Goal: Information Seeking & Learning: Learn about a topic

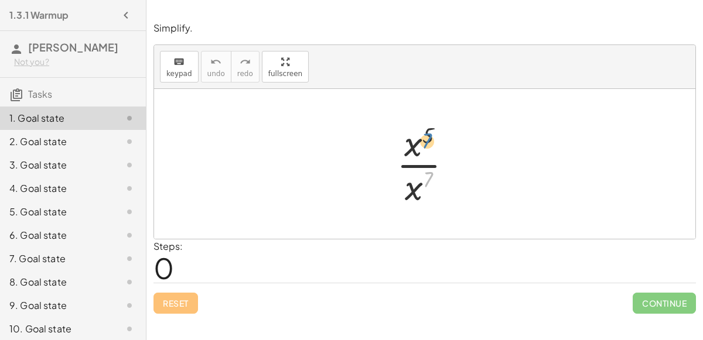
drag, startPoint x: 433, startPoint y: 176, endPoint x: 433, endPoint y: 132, distance: 44.5
click at [433, 132] on div at bounding box center [429, 164] width 77 height 90
drag, startPoint x: 424, startPoint y: 173, endPoint x: 418, endPoint y: 133, distance: 40.2
click at [418, 133] on div at bounding box center [429, 164] width 77 height 90
click at [172, 74] on span "keypad" at bounding box center [179, 74] width 26 height 8
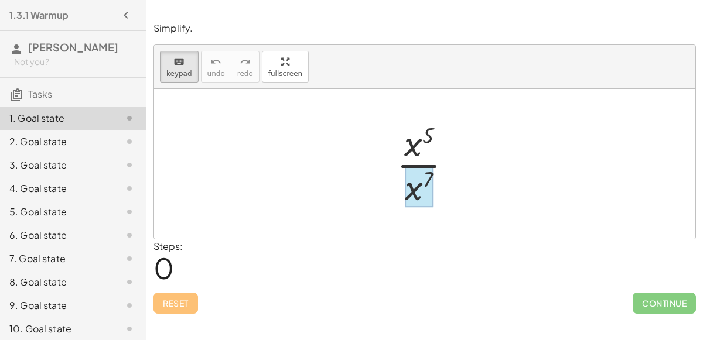
drag, startPoint x: 419, startPoint y: 158, endPoint x: 421, endPoint y: 187, distance: 29.4
click at [172, 70] on span "keypad" at bounding box center [179, 74] width 26 height 8
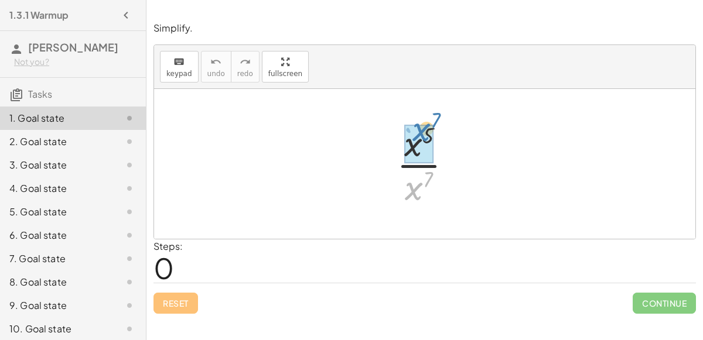
drag, startPoint x: 417, startPoint y: 186, endPoint x: 425, endPoint y: 135, distance: 51.6
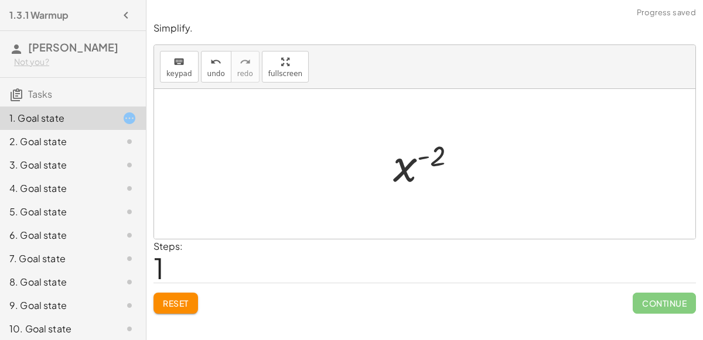
click at [430, 163] on div at bounding box center [429, 164] width 85 height 58
click at [420, 165] on div at bounding box center [429, 164] width 85 height 58
click at [406, 166] on div at bounding box center [429, 164] width 85 height 58
click at [441, 149] on div at bounding box center [429, 164] width 85 height 58
drag, startPoint x: 427, startPoint y: 153, endPoint x: 390, endPoint y: 112, distance: 55.6
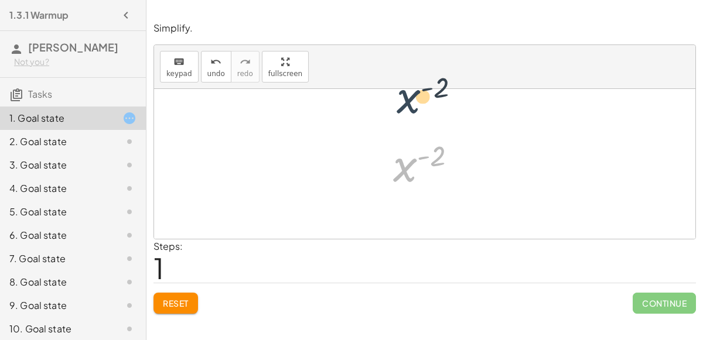
drag, startPoint x: 410, startPoint y: 175, endPoint x: 413, endPoint y: 105, distance: 69.8
click at [413, 105] on div "· x 5 · x 7 x ( + 5 − 7 ) x ( - 2 ) x ( ) - 2" at bounding box center [424, 164] width 541 height 150
click at [154, 62] on div "keyboard keypad undo [PERSON_NAME] redo fullscreen" at bounding box center [424, 67] width 541 height 44
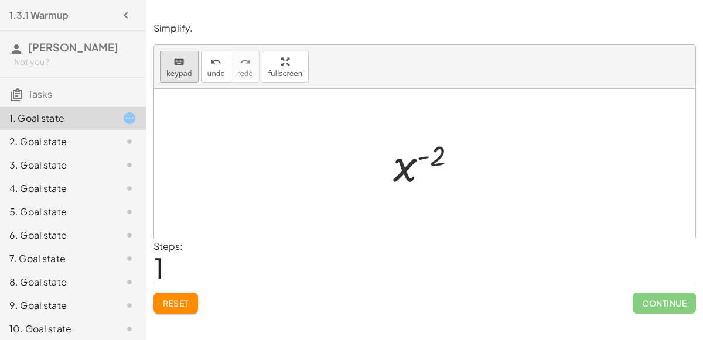
click at [161, 63] on button "keyboard keypad" at bounding box center [179, 67] width 39 height 32
click at [423, 175] on div at bounding box center [429, 164] width 85 height 58
click at [412, 159] on div at bounding box center [419, 165] width 53 height 52
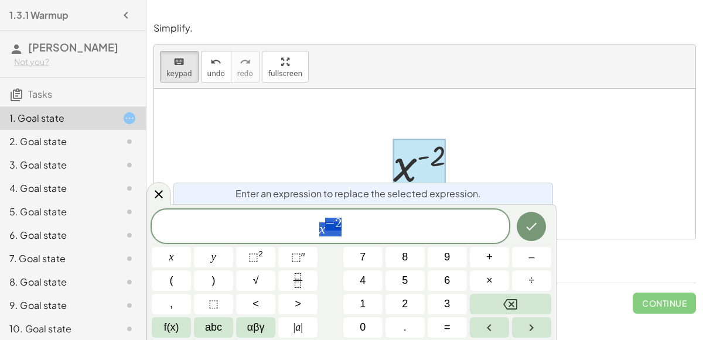
click at [309, 232] on span "x − 2" at bounding box center [330, 227] width 357 height 21
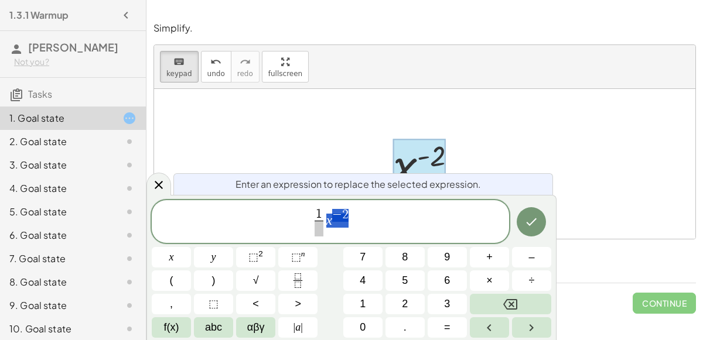
drag, startPoint x: 362, startPoint y: 223, endPoint x: 327, endPoint y: 226, distance: 34.7
click at [327, 226] on span "1 ​ x − 2" at bounding box center [330, 222] width 357 height 31
click at [265, 261] on button "⬚ 2" at bounding box center [255, 257] width 39 height 20
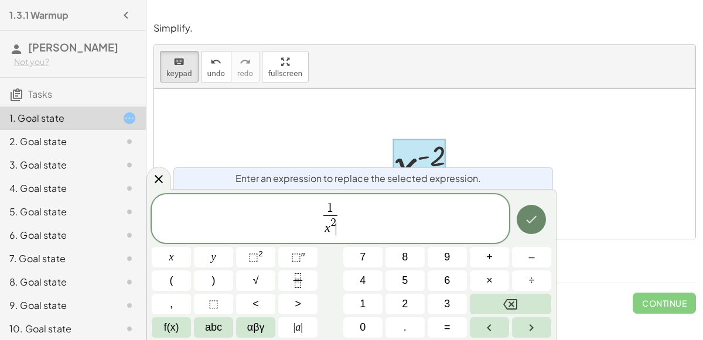
click at [544, 224] on button "Done" at bounding box center [530, 219] width 29 height 29
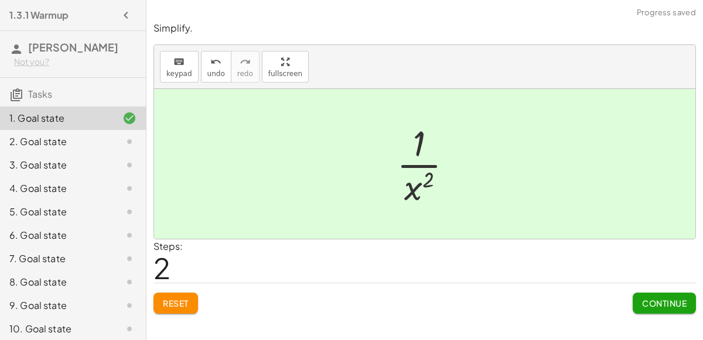
click at [646, 306] on span "Continue" at bounding box center [664, 303] width 44 height 11
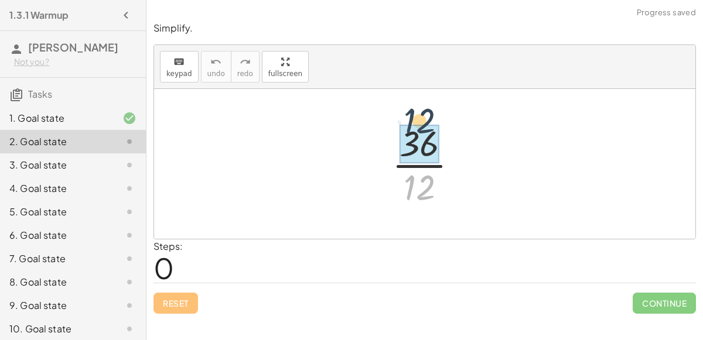
drag, startPoint x: 414, startPoint y: 187, endPoint x: 414, endPoint y: 118, distance: 69.1
click at [414, 119] on div at bounding box center [429, 164] width 87 height 90
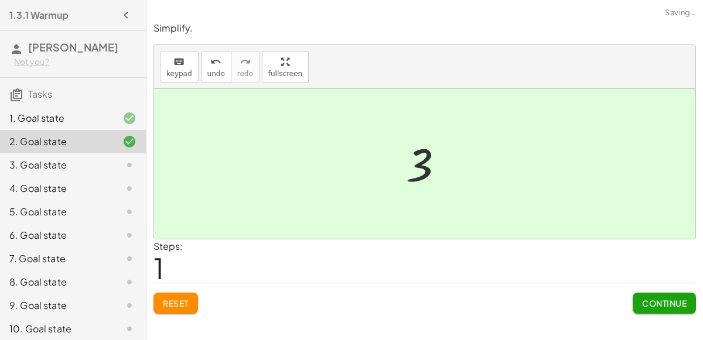
click at [662, 309] on button "Continue" at bounding box center [663, 303] width 63 height 21
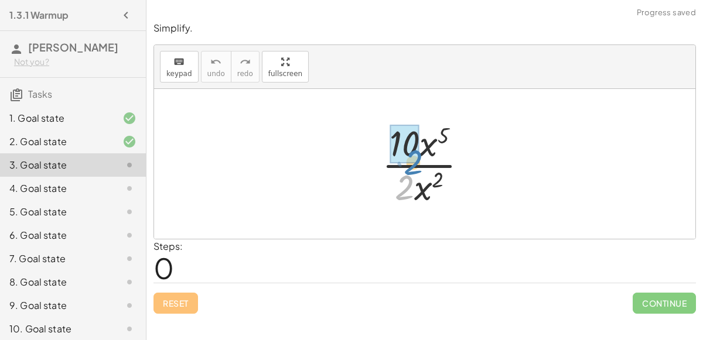
drag, startPoint x: 410, startPoint y: 182, endPoint x: 419, endPoint y: 157, distance: 26.7
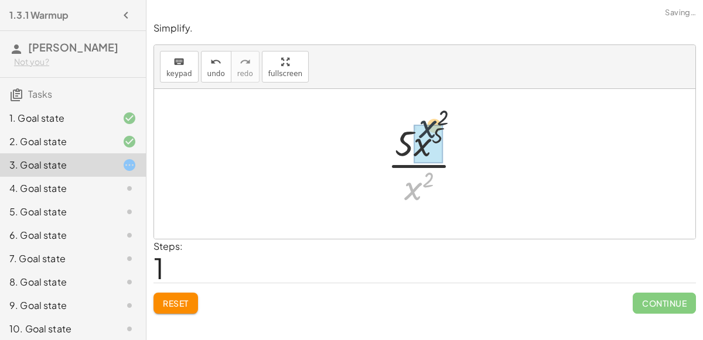
drag, startPoint x: 415, startPoint y: 188, endPoint x: 431, endPoint y: 121, distance: 68.6
click at [431, 121] on div at bounding box center [428, 164] width 95 height 90
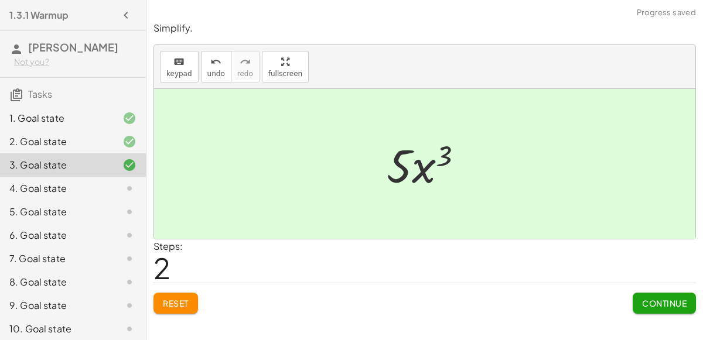
click at [635, 296] on button "Continue" at bounding box center [663, 303] width 63 height 21
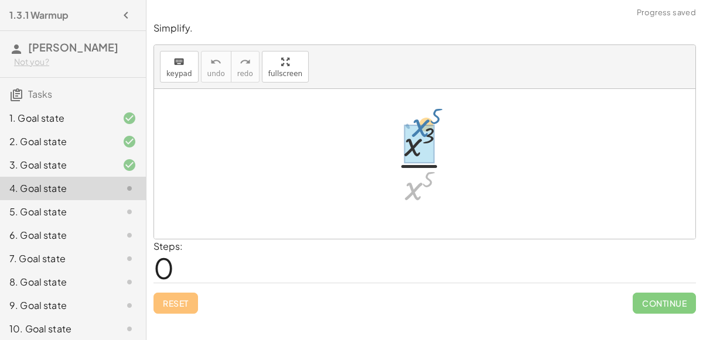
drag, startPoint x: 412, startPoint y: 194, endPoint x: 418, endPoint y: 144, distance: 50.7
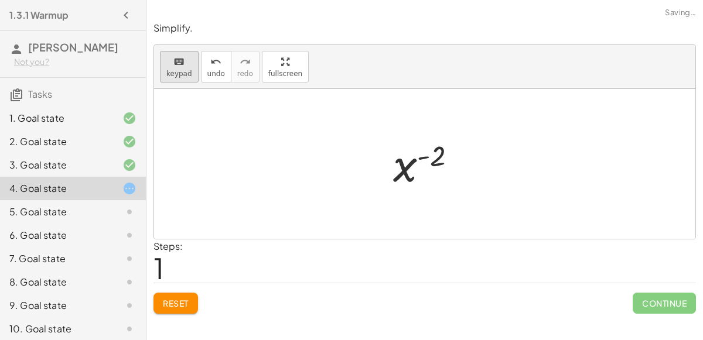
click at [183, 70] on span "keypad" at bounding box center [179, 74] width 26 height 8
click at [430, 163] on div at bounding box center [431, 156] width 28 height 31
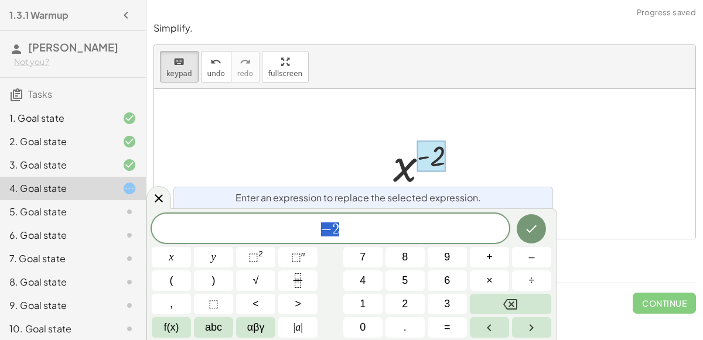
click at [406, 166] on div at bounding box center [429, 164] width 85 height 58
click at [540, 233] on button "Done" at bounding box center [530, 228] width 29 height 29
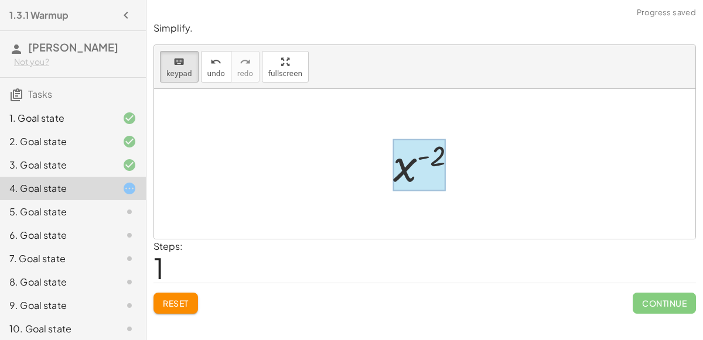
click at [399, 167] on div at bounding box center [419, 165] width 53 height 52
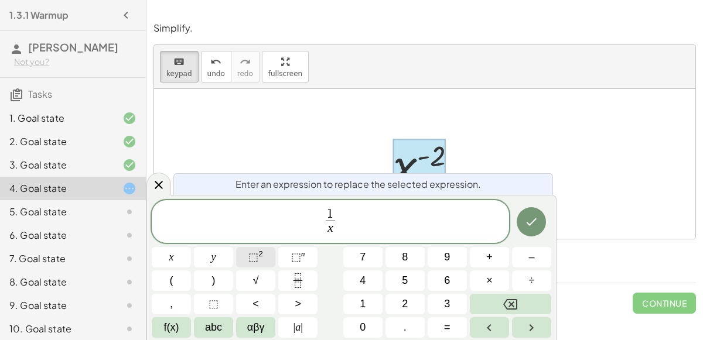
click at [250, 254] on span "⬚" at bounding box center [253, 257] width 10 height 12
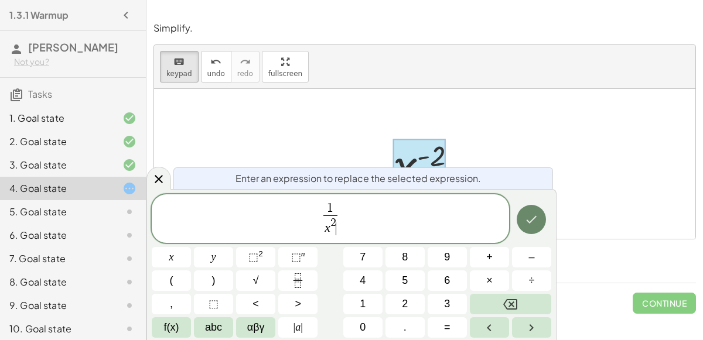
click at [540, 214] on button "Done" at bounding box center [530, 219] width 29 height 29
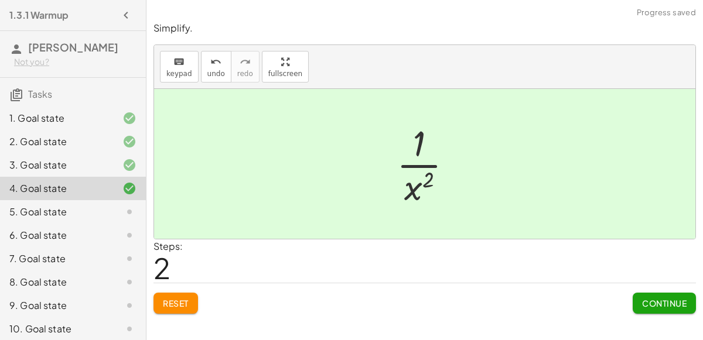
click at [662, 303] on span "Continue" at bounding box center [664, 303] width 44 height 11
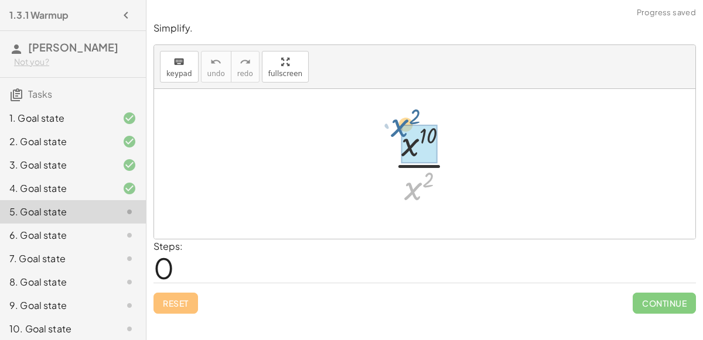
drag, startPoint x: 413, startPoint y: 187, endPoint x: 400, endPoint y: 128, distance: 60.4
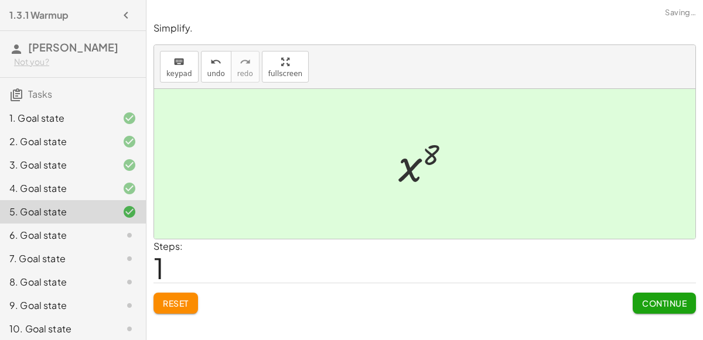
click at [404, 169] on div at bounding box center [428, 164] width 73 height 58
click at [686, 303] on span "Continue" at bounding box center [664, 303] width 44 height 11
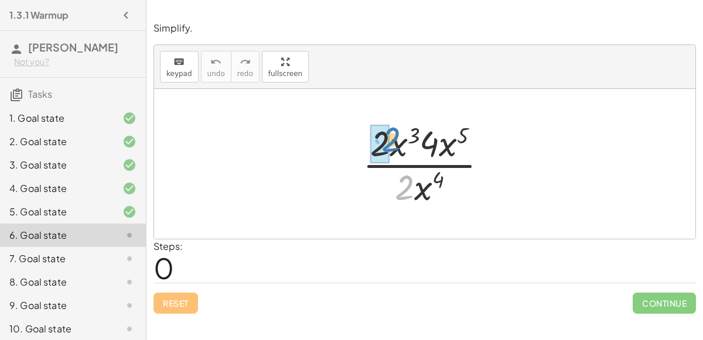
drag, startPoint x: 409, startPoint y: 180, endPoint x: 395, endPoint y: 132, distance: 49.5
click at [395, 132] on div at bounding box center [430, 164] width 146 height 90
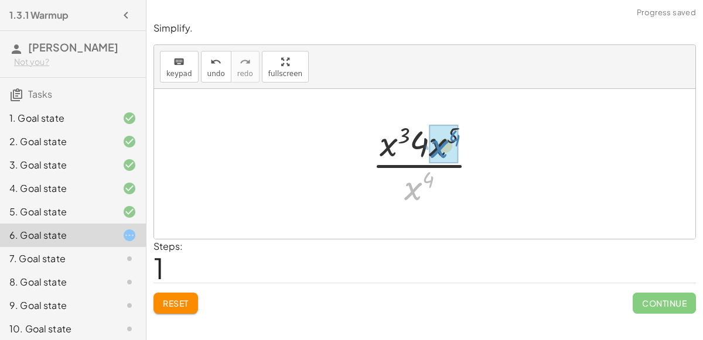
drag, startPoint x: 421, startPoint y: 186, endPoint x: 449, endPoint y: 145, distance: 49.9
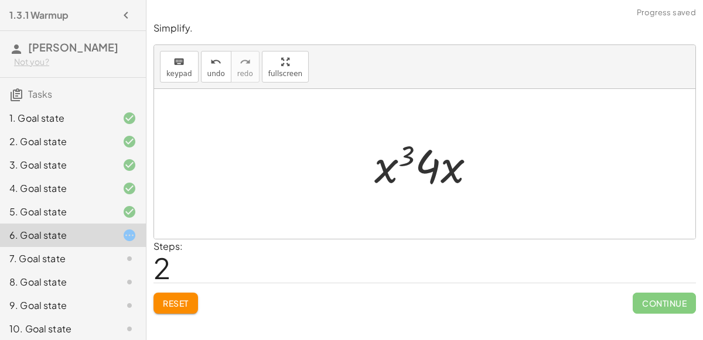
click at [412, 169] on div at bounding box center [429, 164] width 122 height 60
click at [416, 169] on div at bounding box center [429, 164] width 122 height 60
drag, startPoint x: 434, startPoint y: 167, endPoint x: 442, endPoint y: 177, distance: 12.4
click at [442, 177] on div at bounding box center [429, 164] width 122 height 60
drag, startPoint x: 439, startPoint y: 168, endPoint x: 413, endPoint y: 163, distance: 26.9
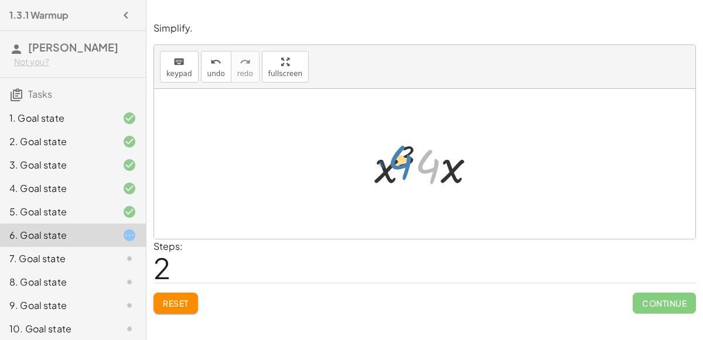
click at [413, 163] on div at bounding box center [429, 164] width 122 height 60
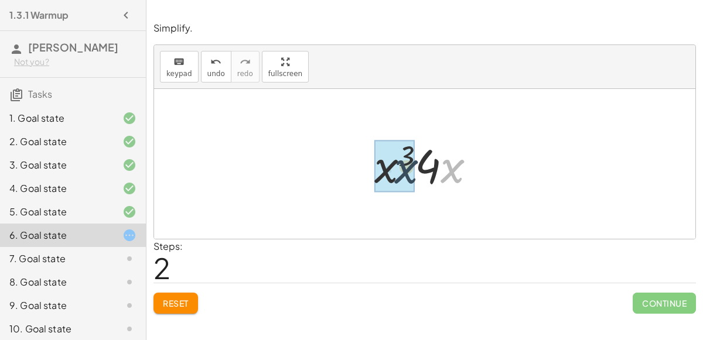
drag, startPoint x: 455, startPoint y: 168, endPoint x: 397, endPoint y: 167, distance: 58.0
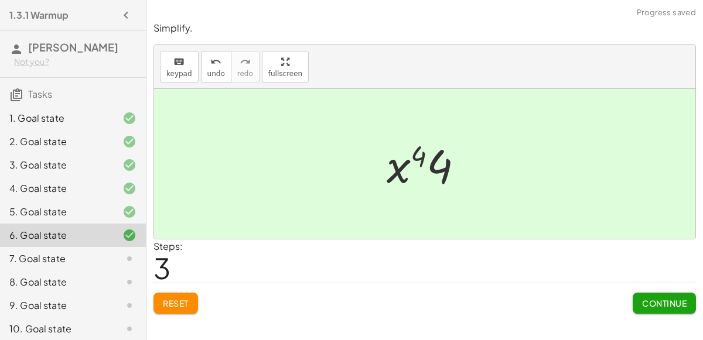
click at [440, 163] on div at bounding box center [430, 164] width 98 height 60
click at [651, 296] on button "Continue" at bounding box center [663, 303] width 63 height 21
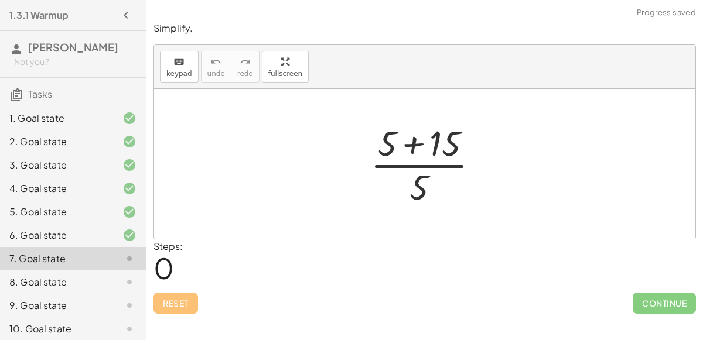
click at [429, 180] on div at bounding box center [429, 164] width 130 height 90
drag, startPoint x: 429, startPoint y: 180, endPoint x: 421, endPoint y: 131, distance: 50.3
click at [421, 131] on div at bounding box center [429, 164] width 130 height 90
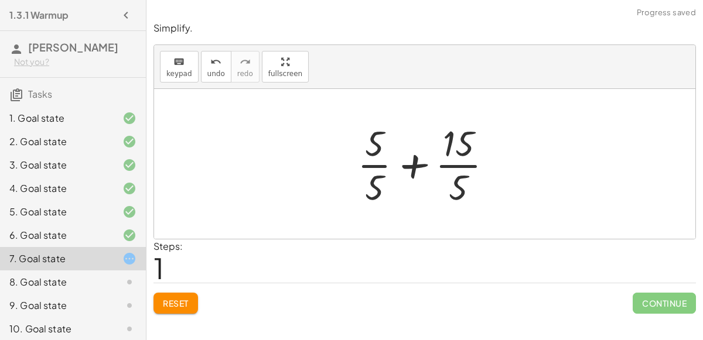
click at [381, 188] on div at bounding box center [429, 164] width 156 height 90
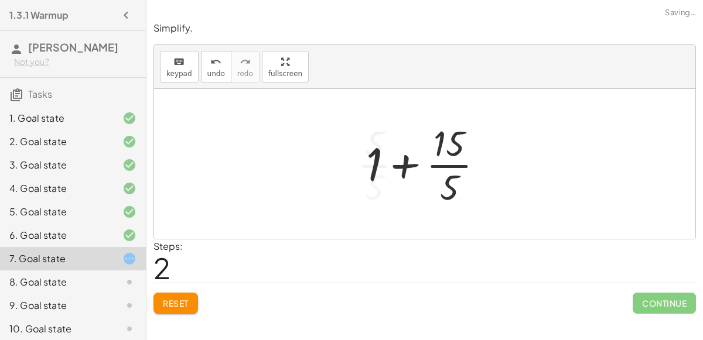
click at [453, 167] on div at bounding box center [429, 164] width 138 height 90
click at [453, 167] on div at bounding box center [428, 164] width 119 height 60
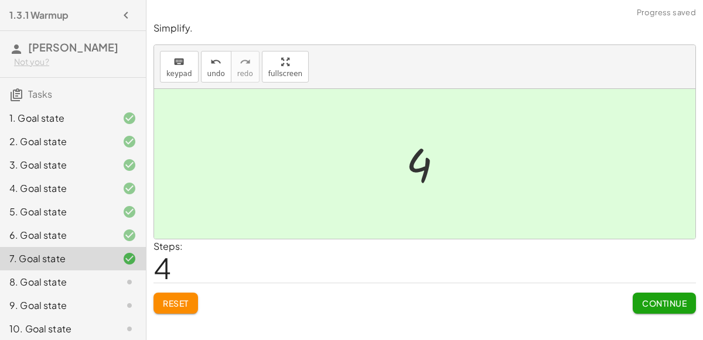
click at [658, 303] on span "Continue" at bounding box center [664, 303] width 44 height 11
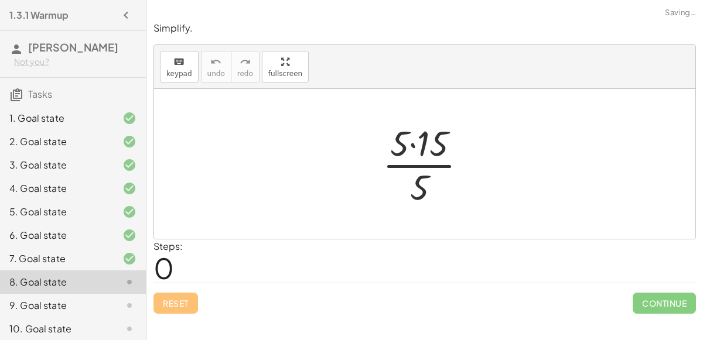
click at [417, 180] on div at bounding box center [428, 164] width 105 height 90
drag, startPoint x: 417, startPoint y: 180, endPoint x: 425, endPoint y: 135, distance: 45.8
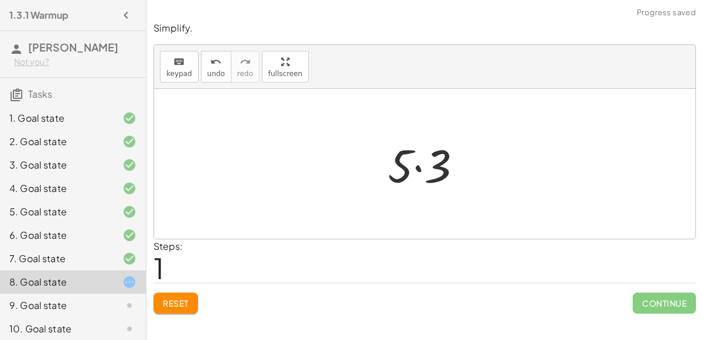
click at [422, 160] on div at bounding box center [429, 164] width 95 height 60
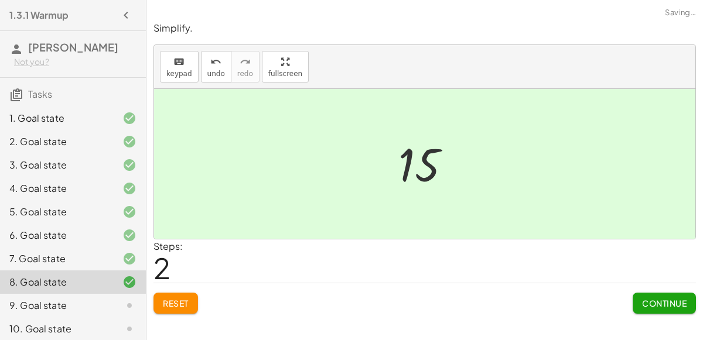
click at [665, 305] on span "Continue" at bounding box center [664, 303] width 44 height 11
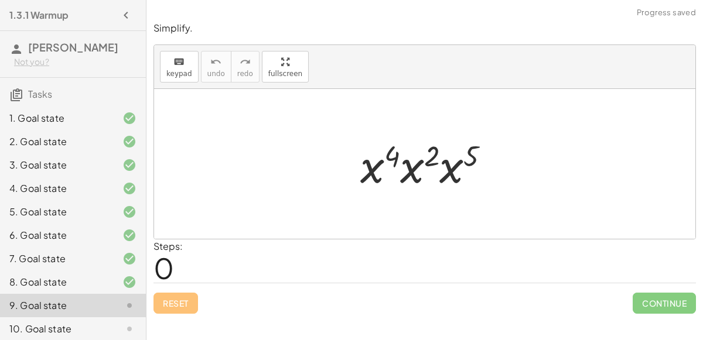
click at [389, 168] on div at bounding box center [429, 164] width 150 height 60
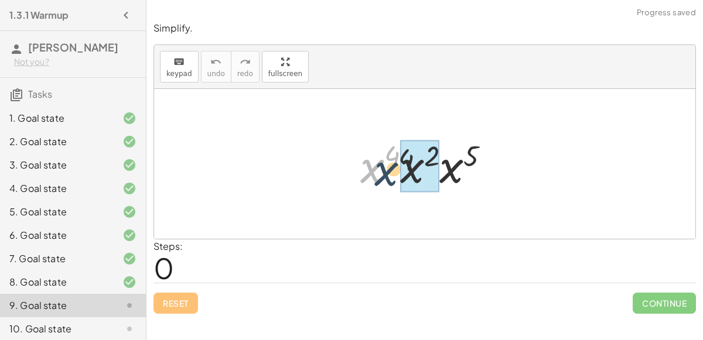
drag, startPoint x: 379, startPoint y: 166, endPoint x: 425, endPoint y: 174, distance: 46.3
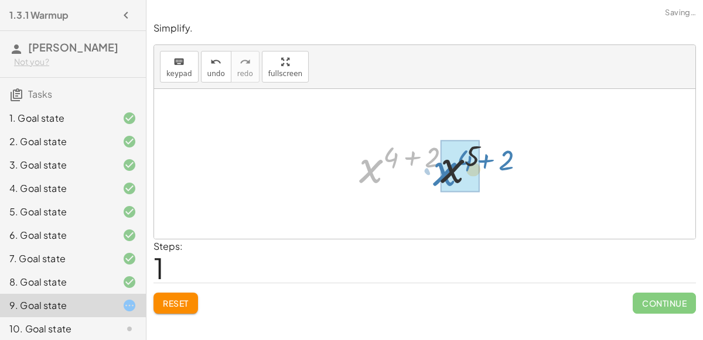
drag, startPoint x: 376, startPoint y: 164, endPoint x: 449, endPoint y: 167, distance: 72.7
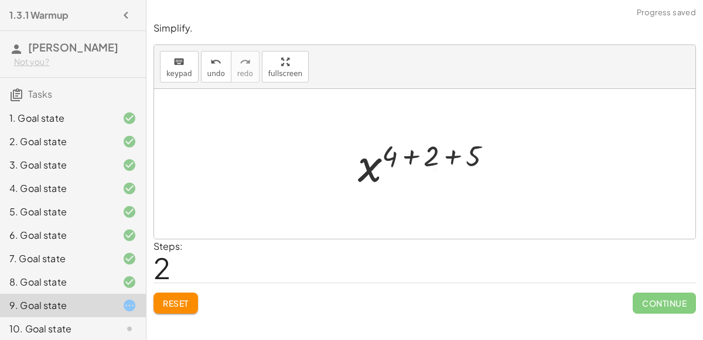
click at [429, 153] on div at bounding box center [429, 164] width 155 height 58
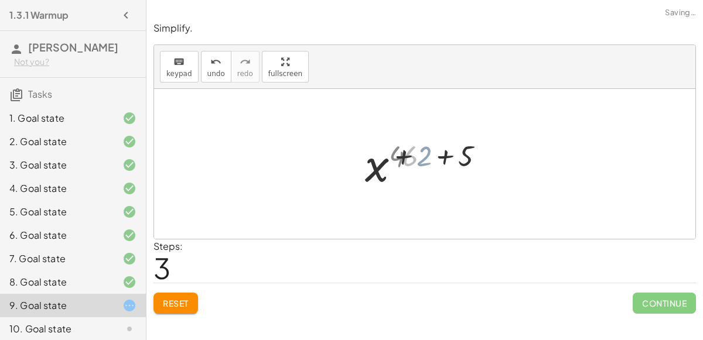
click at [422, 153] on div at bounding box center [428, 164] width 113 height 58
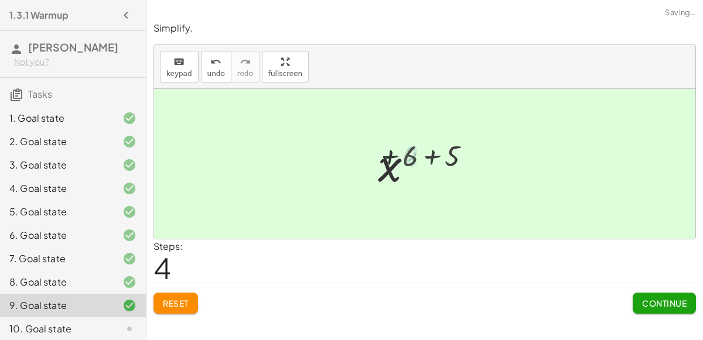
click at [422, 153] on div at bounding box center [429, 164] width 76 height 58
click at [658, 300] on span "Continue" at bounding box center [664, 303] width 44 height 11
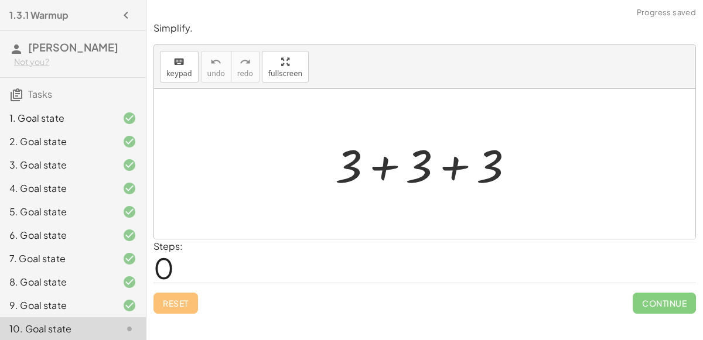
click at [363, 172] on div at bounding box center [429, 164] width 200 height 60
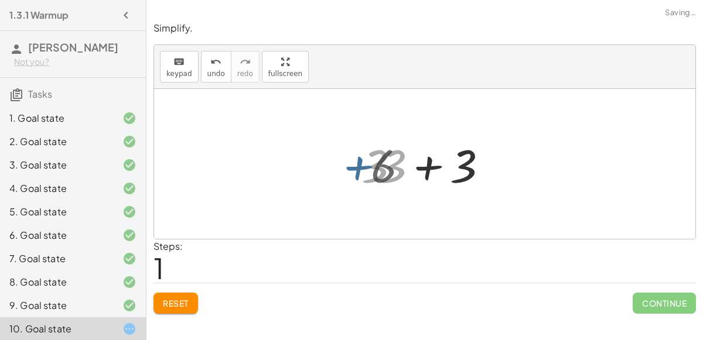
click at [434, 172] on div at bounding box center [429, 164] width 129 height 60
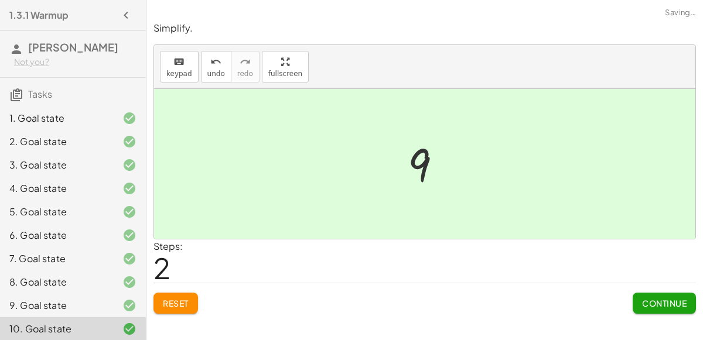
click at [655, 298] on span "Continue" at bounding box center [664, 303] width 44 height 11
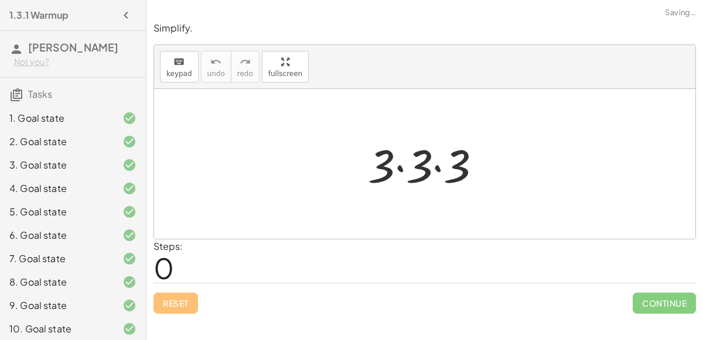
click at [396, 165] on div at bounding box center [429, 164] width 135 height 60
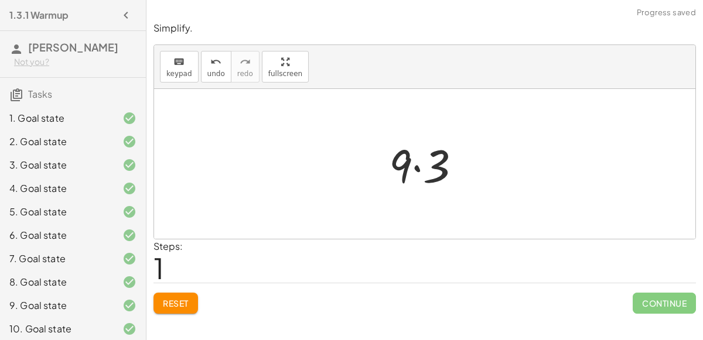
click at [410, 167] on div at bounding box center [429, 164] width 93 height 60
click at [423, 169] on div at bounding box center [429, 164] width 93 height 60
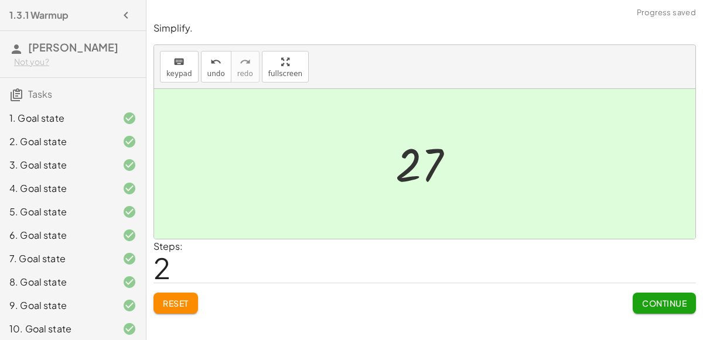
click at [652, 298] on span "Continue" at bounding box center [664, 303] width 44 height 11
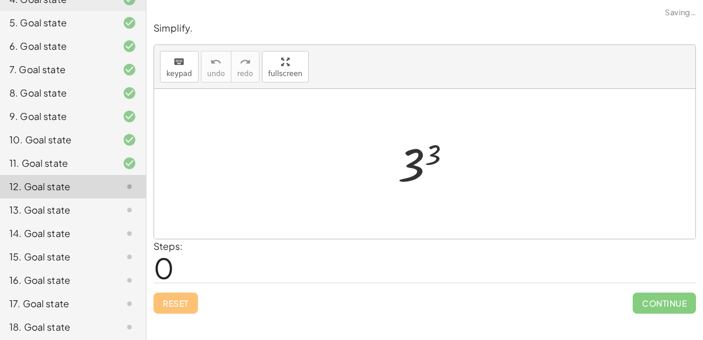
scroll to position [191, 0]
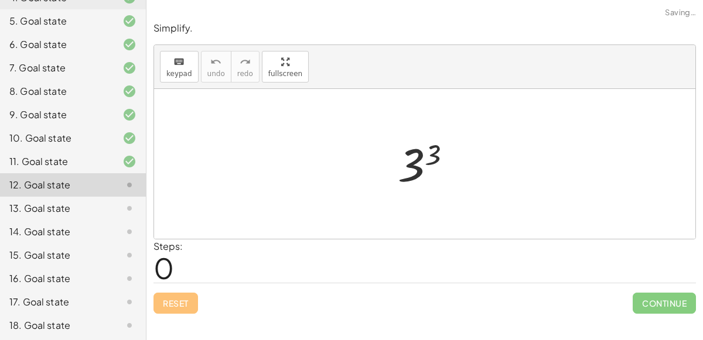
click at [417, 178] on div at bounding box center [429, 164] width 75 height 58
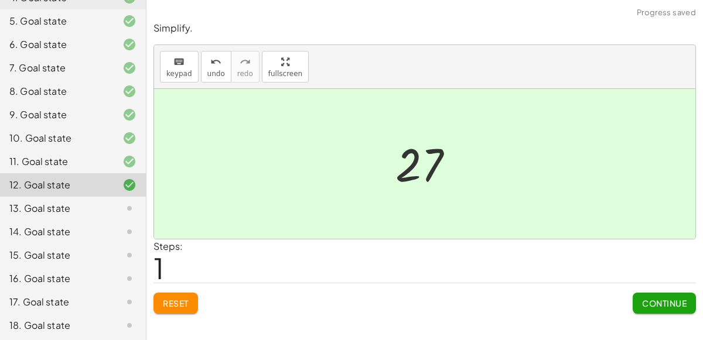
click at [691, 309] on button "Continue" at bounding box center [663, 303] width 63 height 21
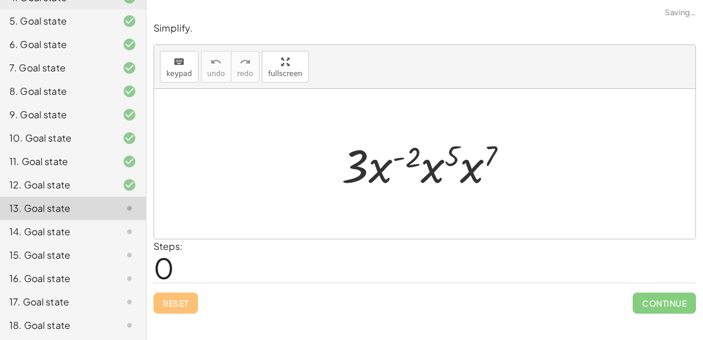
click at [395, 162] on div at bounding box center [428, 164] width 187 height 60
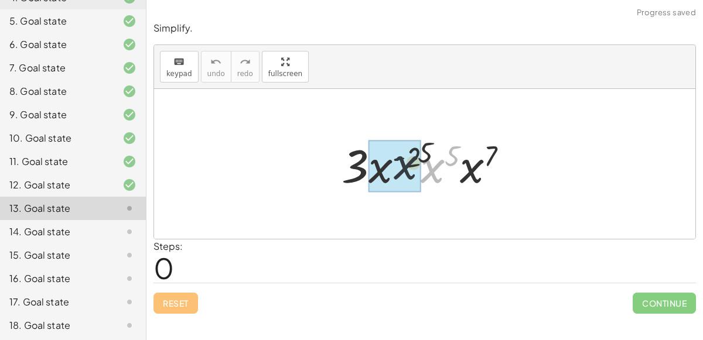
drag, startPoint x: 430, startPoint y: 169, endPoint x: 389, endPoint y: 166, distance: 41.1
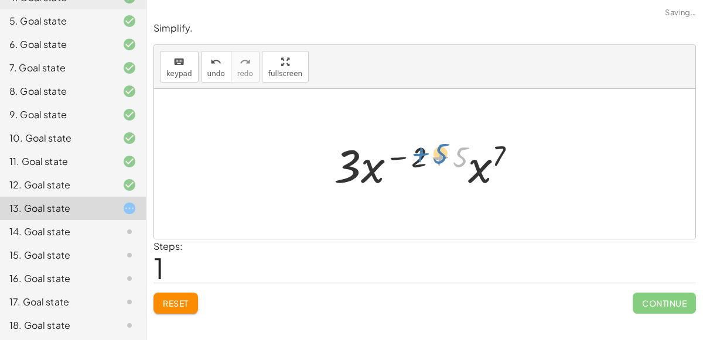
drag, startPoint x: 467, startPoint y: 166, endPoint x: 449, endPoint y: 162, distance: 19.2
click at [449, 162] on div at bounding box center [429, 164] width 203 height 60
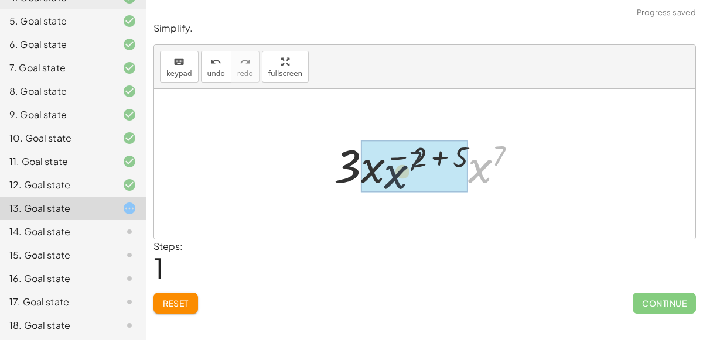
drag, startPoint x: 489, startPoint y: 171, endPoint x: 380, endPoint y: 178, distance: 109.7
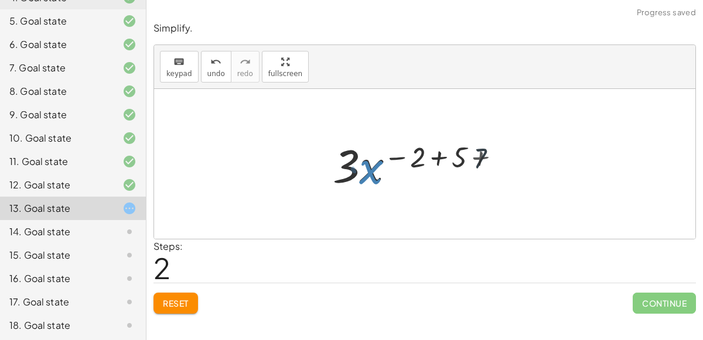
click at [396, 160] on div at bounding box center [429, 164] width 205 height 60
click at [413, 159] on div at bounding box center [429, 164] width 205 height 60
click at [423, 158] on div at bounding box center [429, 164] width 205 height 60
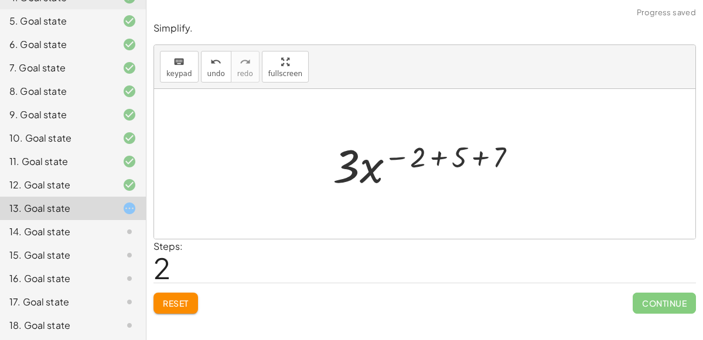
click at [446, 156] on div at bounding box center [429, 164] width 205 height 60
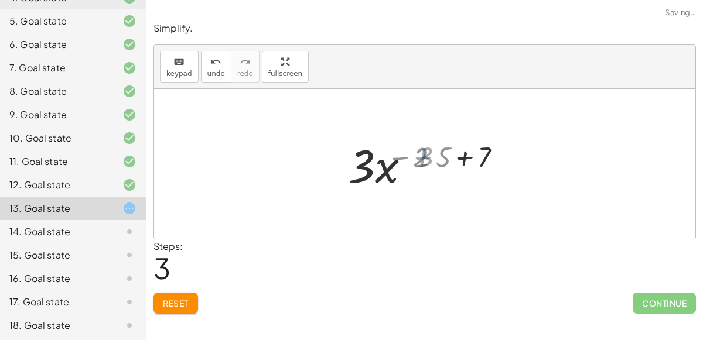
click at [446, 156] on div at bounding box center [429, 164] width 138 height 60
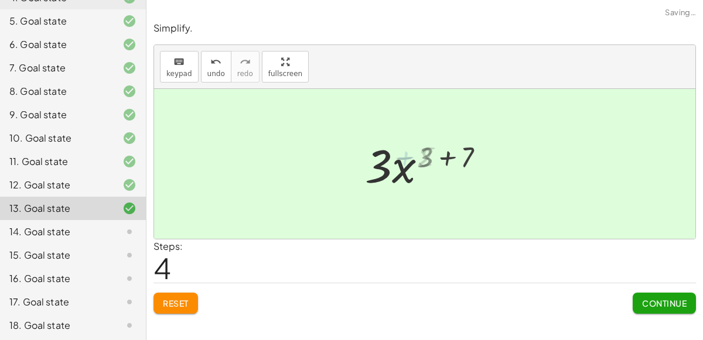
click at [446, 156] on div at bounding box center [429, 164] width 107 height 60
click at [668, 308] on button "Continue" at bounding box center [663, 303] width 63 height 21
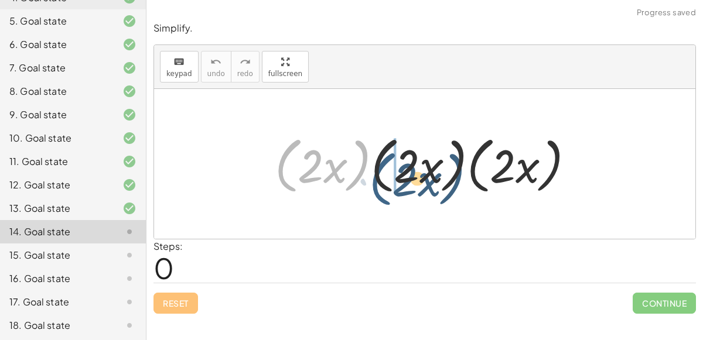
drag, startPoint x: 296, startPoint y: 153, endPoint x: 395, endPoint y: 166, distance: 99.8
click at [395, 166] on div at bounding box center [429, 164] width 321 height 67
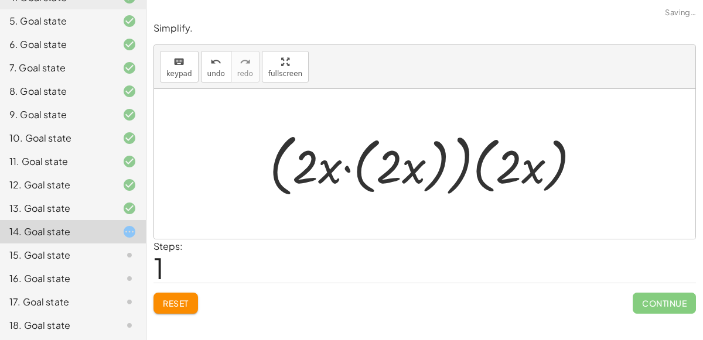
click at [392, 162] on div at bounding box center [428, 164] width 331 height 74
click at [347, 166] on div at bounding box center [428, 164] width 331 height 74
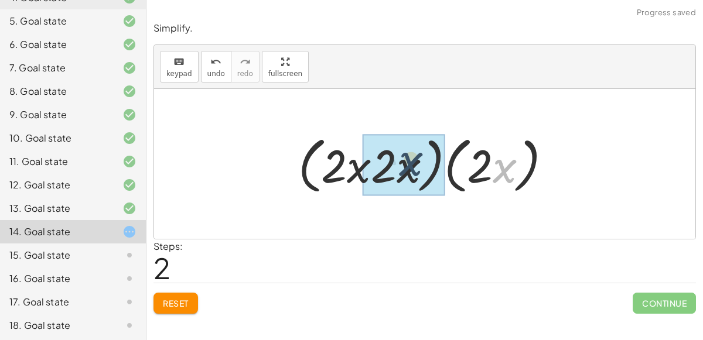
drag, startPoint x: 503, startPoint y: 173, endPoint x: 405, endPoint y: 166, distance: 98.1
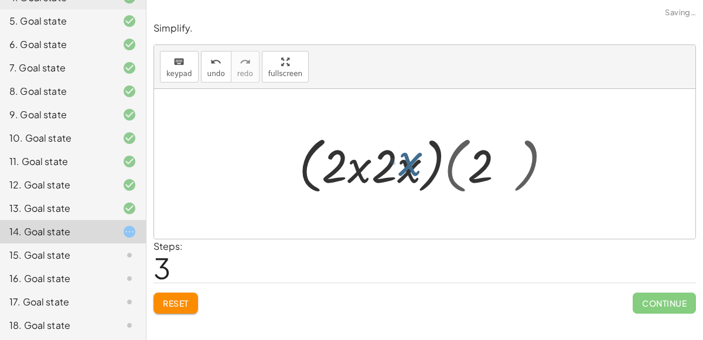
click at [405, 166] on div at bounding box center [429, 164] width 228 height 67
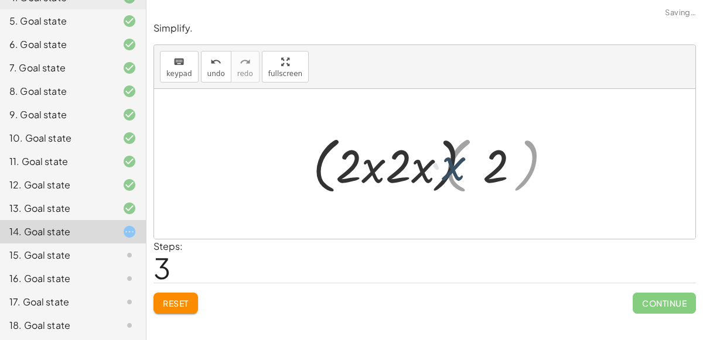
click at [405, 166] on div at bounding box center [429, 164] width 228 height 67
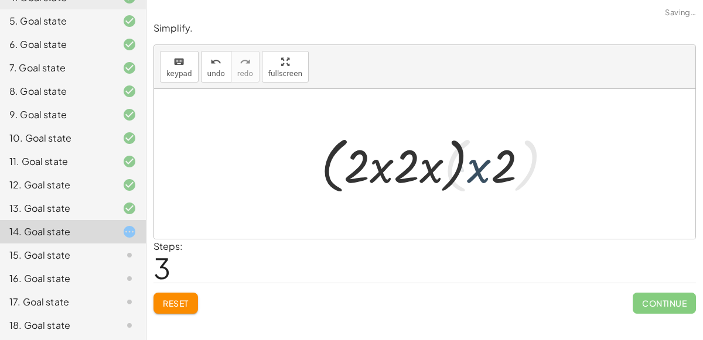
click at [405, 166] on div at bounding box center [429, 164] width 228 height 67
click at [491, 167] on div at bounding box center [429, 164] width 228 height 67
click at [162, 304] on button "Reset" at bounding box center [175, 303] width 44 height 21
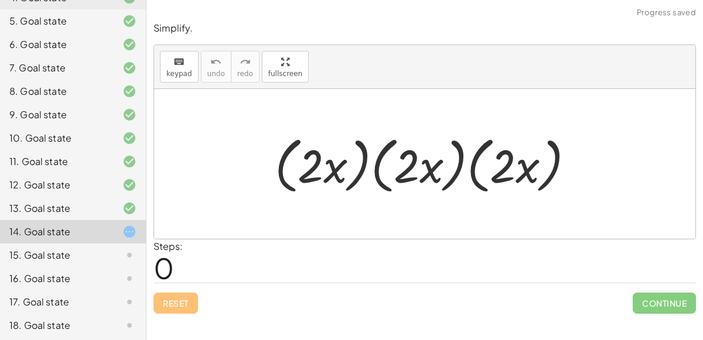
click at [358, 166] on div at bounding box center [429, 164] width 321 height 67
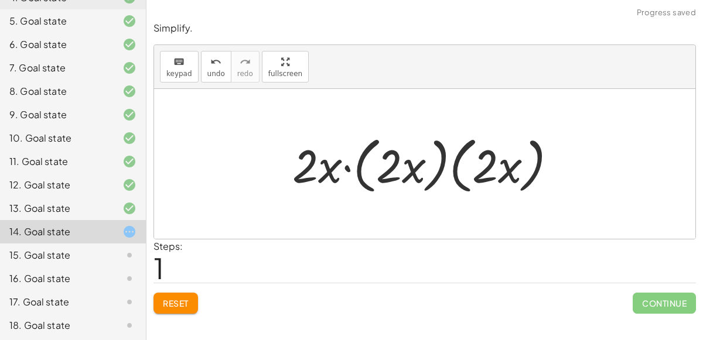
click at [364, 166] on div at bounding box center [428, 164] width 285 height 67
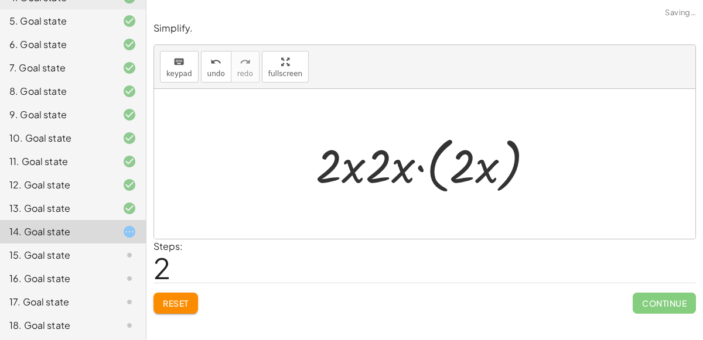
click at [430, 167] on div at bounding box center [429, 164] width 239 height 67
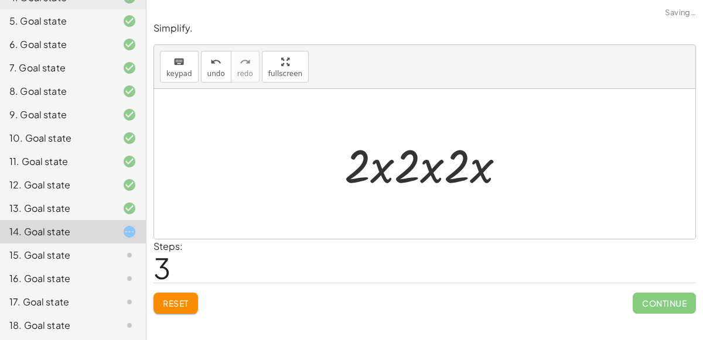
click at [364, 171] on div at bounding box center [429, 164] width 182 height 60
drag, startPoint x: 360, startPoint y: 169, endPoint x: 410, endPoint y: 176, distance: 50.8
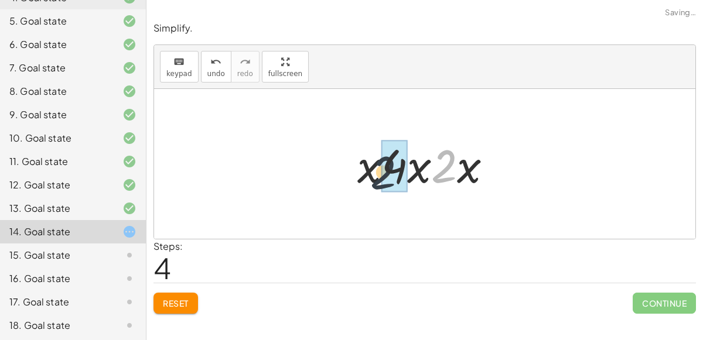
drag, startPoint x: 444, startPoint y: 167, endPoint x: 378, endPoint y: 174, distance: 66.5
click at [378, 174] on div at bounding box center [429, 164] width 156 height 60
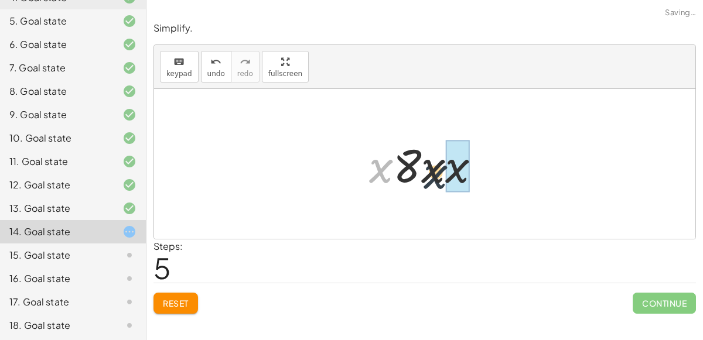
drag, startPoint x: 372, startPoint y: 171, endPoint x: 444, endPoint y: 177, distance: 72.3
click at [444, 177] on div at bounding box center [429, 164] width 133 height 60
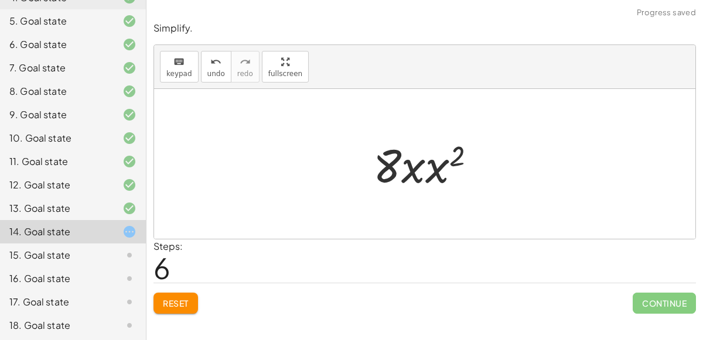
click at [432, 169] on div at bounding box center [429, 164] width 124 height 60
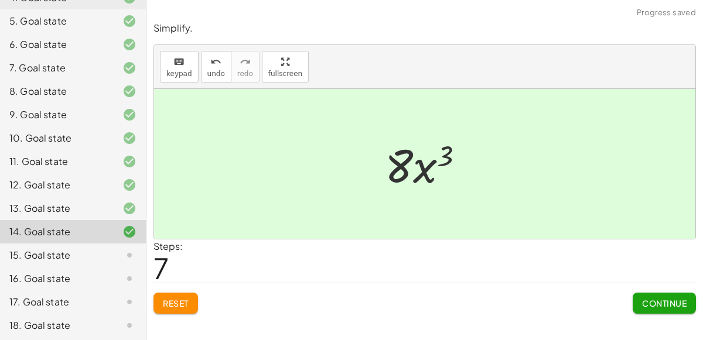
click at [671, 308] on button "Continue" at bounding box center [663, 303] width 63 height 21
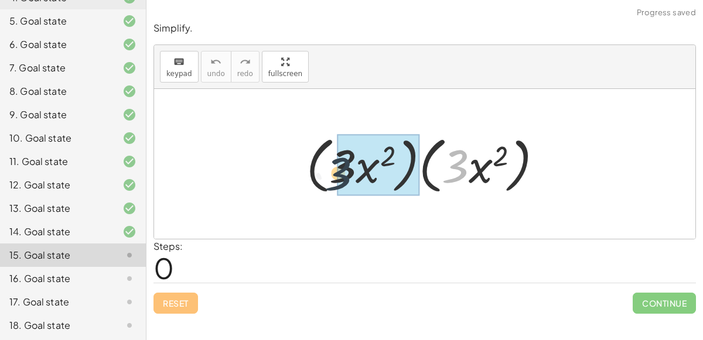
drag, startPoint x: 458, startPoint y: 179, endPoint x: 333, endPoint y: 182, distance: 125.9
click at [333, 182] on div at bounding box center [429, 164] width 258 height 67
drag, startPoint x: 463, startPoint y: 167, endPoint x: 355, endPoint y: 163, distance: 107.8
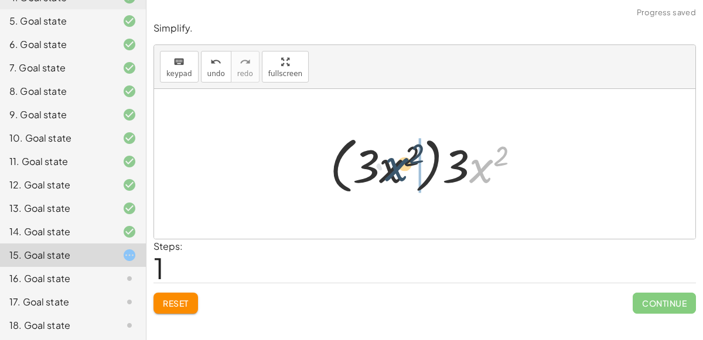
drag, startPoint x: 477, startPoint y: 167, endPoint x: 391, endPoint y: 165, distance: 86.1
click at [391, 165] on div at bounding box center [429, 164] width 211 height 67
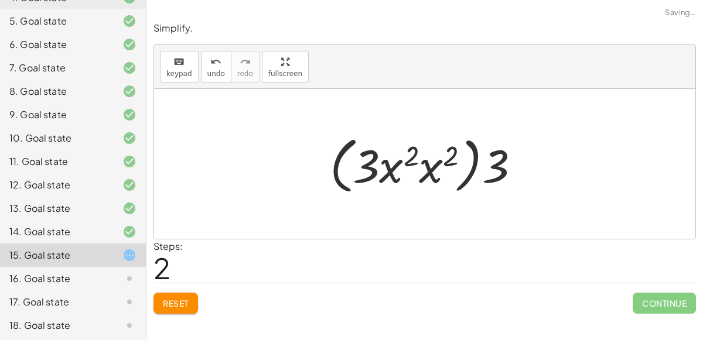
click at [393, 165] on div at bounding box center [429, 164] width 211 height 67
click at [418, 170] on div at bounding box center [429, 164] width 211 height 67
click at [419, 170] on div at bounding box center [429, 164] width 211 height 67
click at [430, 170] on div at bounding box center [429, 164] width 213 height 67
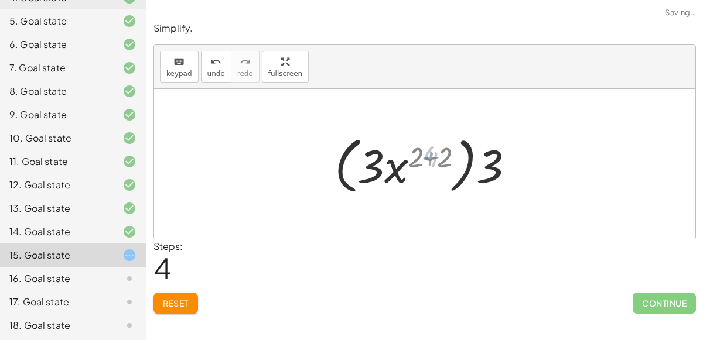
click at [426, 164] on div at bounding box center [429, 164] width 172 height 67
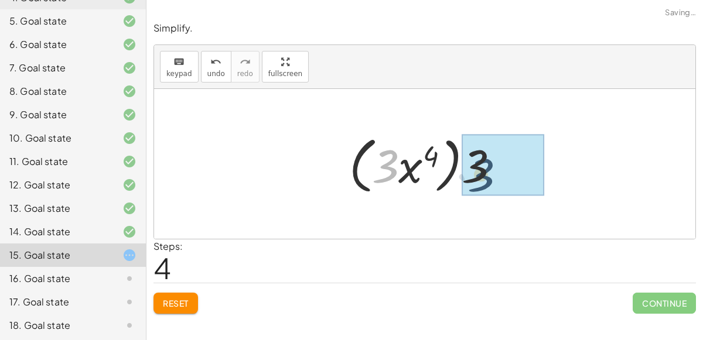
drag, startPoint x: 384, startPoint y: 169, endPoint x: 479, endPoint y: 176, distance: 95.7
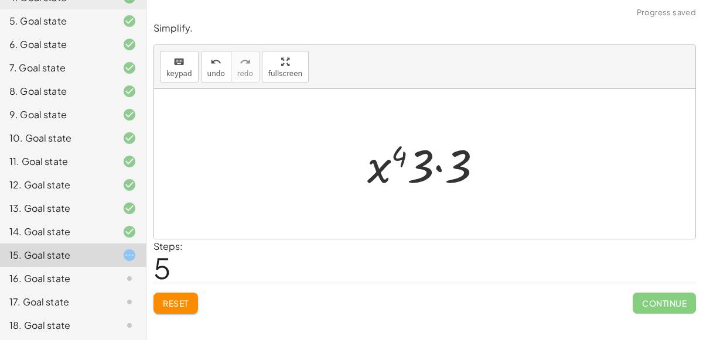
click at [422, 163] on div at bounding box center [429, 164] width 136 height 60
click at [430, 165] on div at bounding box center [429, 164] width 136 height 60
click at [434, 166] on div at bounding box center [429, 164] width 136 height 60
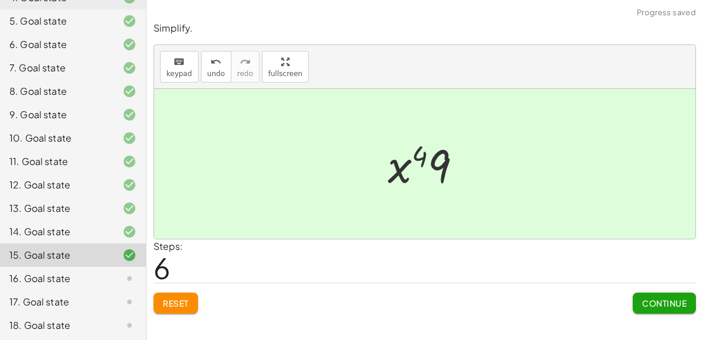
click at [659, 299] on span "Continue" at bounding box center [664, 303] width 44 height 11
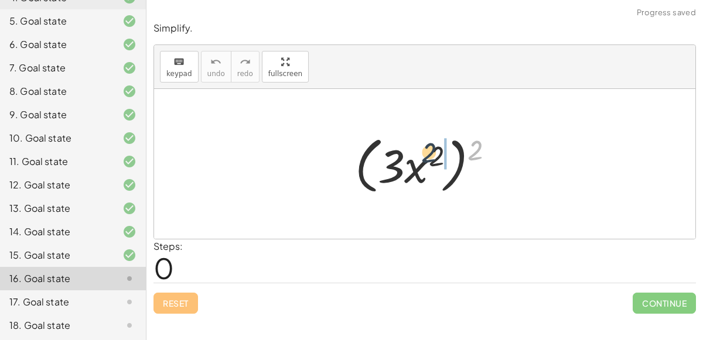
drag, startPoint x: 474, startPoint y: 150, endPoint x: 425, endPoint y: 152, distance: 48.7
click at [425, 152] on div at bounding box center [429, 164] width 160 height 67
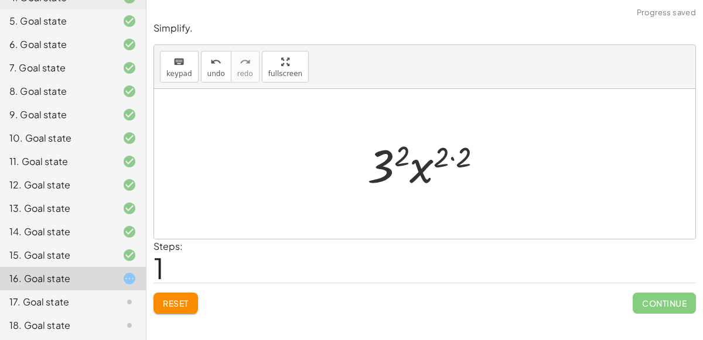
click at [438, 153] on div at bounding box center [429, 164] width 136 height 60
click at [471, 158] on div at bounding box center [429, 164] width 136 height 60
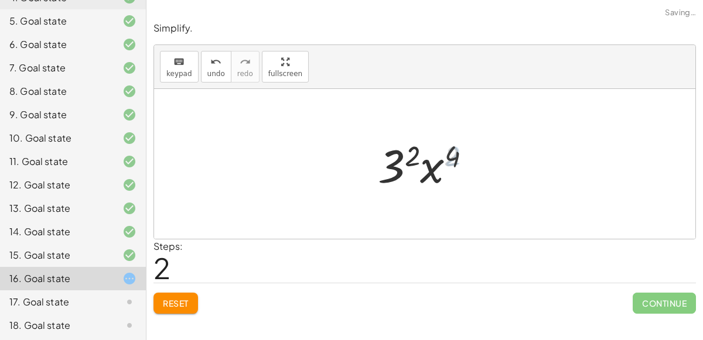
click at [406, 158] on div at bounding box center [429, 164] width 114 height 60
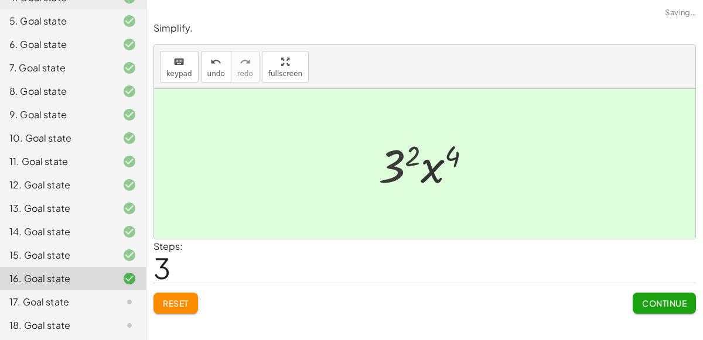
click at [406, 158] on div at bounding box center [429, 164] width 95 height 60
click at [430, 172] on div at bounding box center [429, 164] width 95 height 60
click at [645, 293] on button "Continue" at bounding box center [663, 303] width 63 height 21
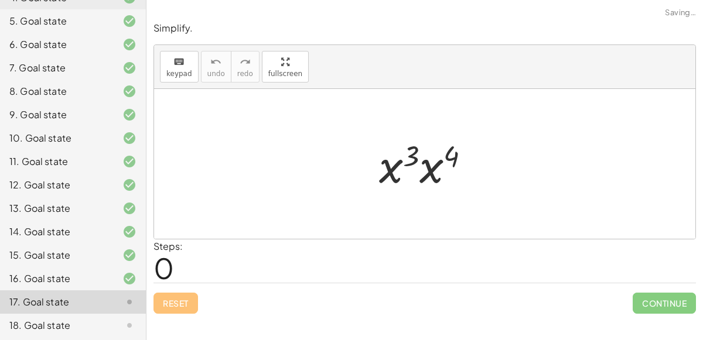
click at [405, 158] on div at bounding box center [429, 164] width 112 height 60
drag, startPoint x: 450, startPoint y: 177, endPoint x: 399, endPoint y: 175, distance: 50.4
click at [399, 175] on div at bounding box center [429, 164] width 112 height 60
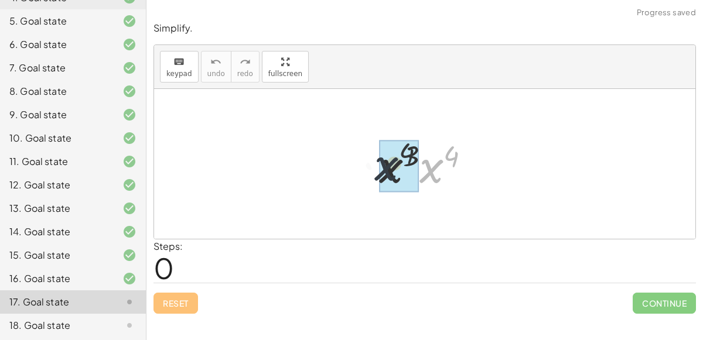
drag, startPoint x: 436, startPoint y: 177, endPoint x: 386, endPoint y: 174, distance: 49.9
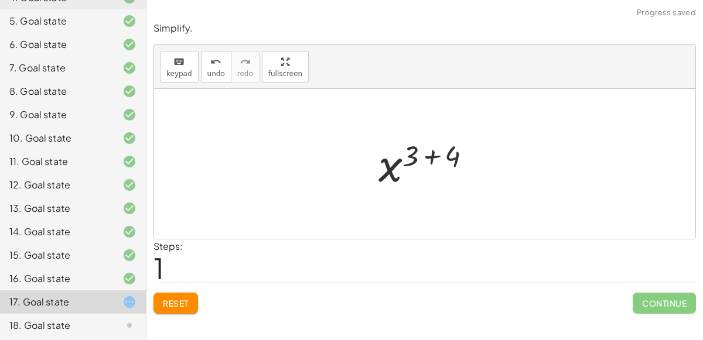
click at [424, 149] on div at bounding box center [429, 164] width 114 height 58
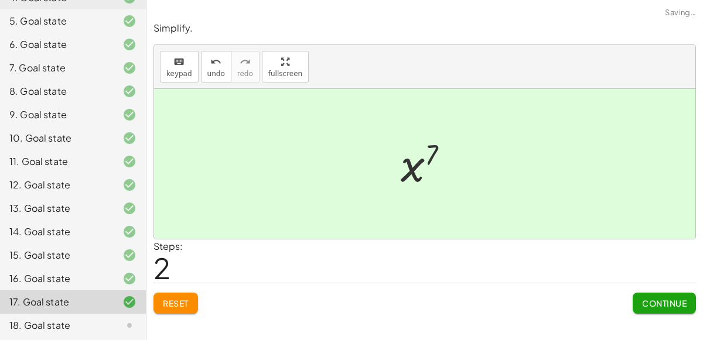
click at [658, 307] on button "Continue" at bounding box center [663, 303] width 63 height 21
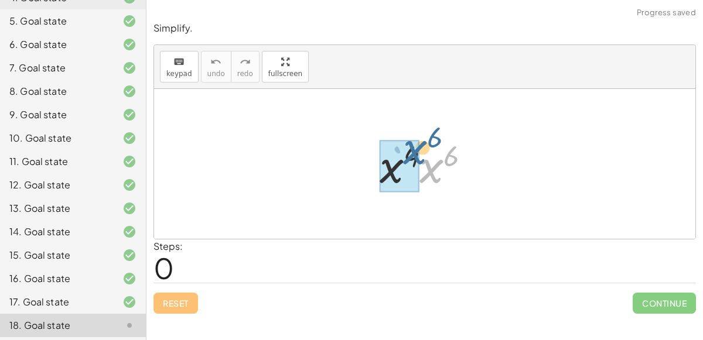
drag, startPoint x: 424, startPoint y: 172, endPoint x: 408, endPoint y: 153, distance: 25.3
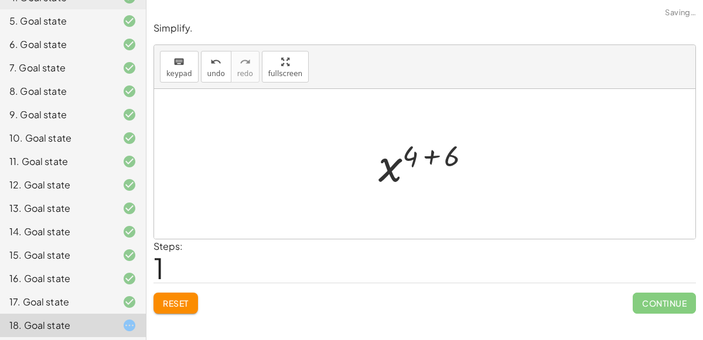
click at [424, 153] on div at bounding box center [429, 164] width 114 height 58
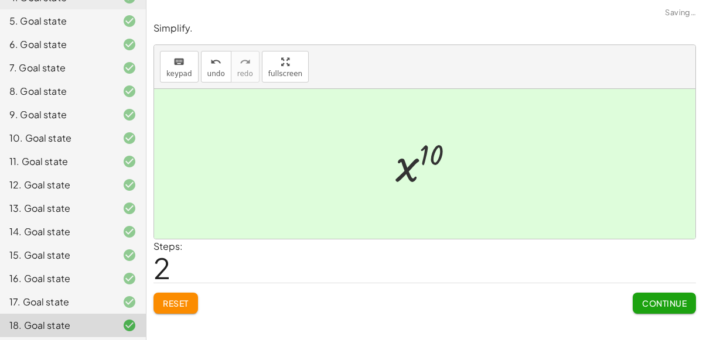
click at [679, 303] on span "Continue" at bounding box center [664, 303] width 44 height 11
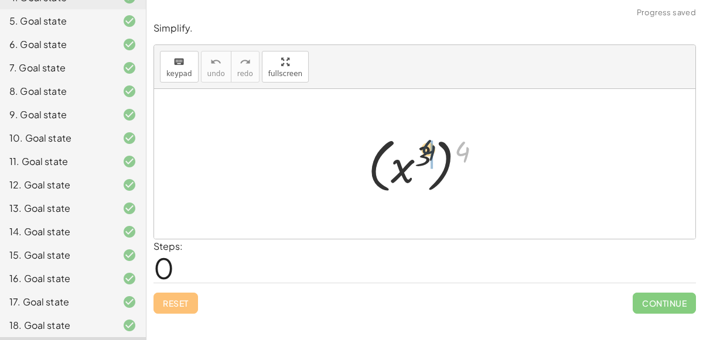
drag, startPoint x: 461, startPoint y: 152, endPoint x: 423, endPoint y: 150, distance: 38.1
click at [423, 150] on div at bounding box center [429, 164] width 134 height 65
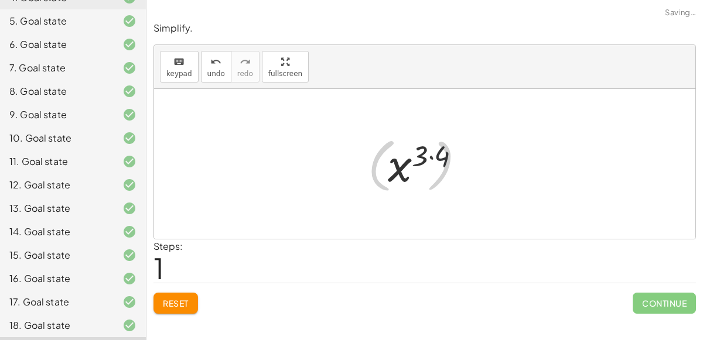
click at [434, 153] on div at bounding box center [429, 164] width 94 height 58
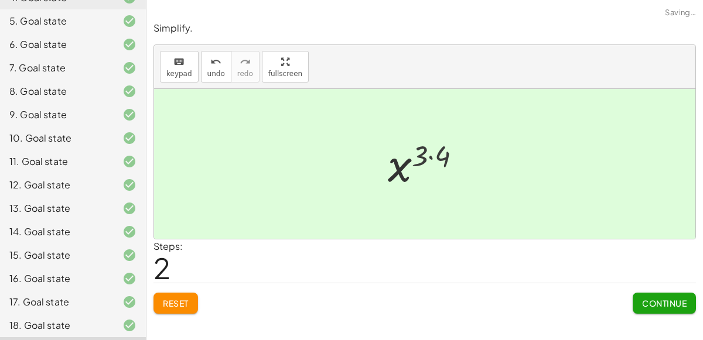
click at [434, 153] on div at bounding box center [428, 164] width 81 height 58
click at [680, 304] on span "Continue" at bounding box center [664, 303] width 44 height 11
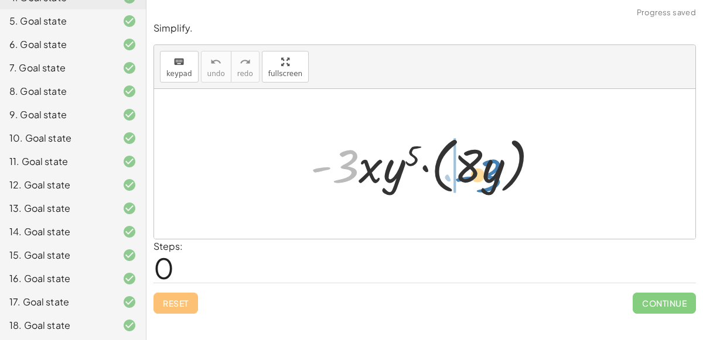
drag, startPoint x: 350, startPoint y: 169, endPoint x: 485, endPoint y: 175, distance: 135.4
click at [485, 175] on div at bounding box center [428, 164] width 249 height 67
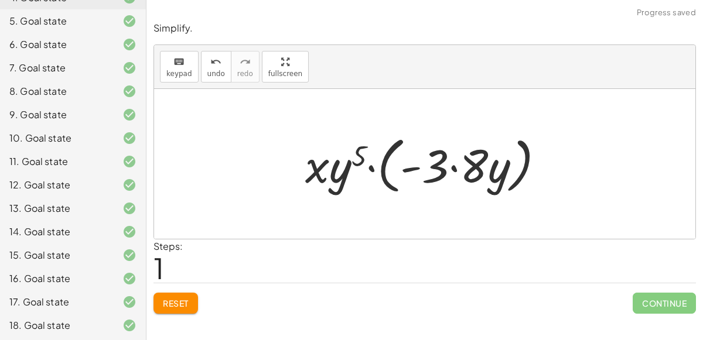
click at [465, 171] on div at bounding box center [429, 164] width 261 height 67
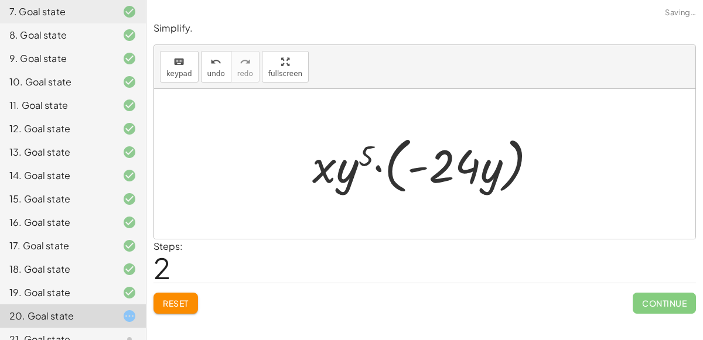
scroll to position [262, 0]
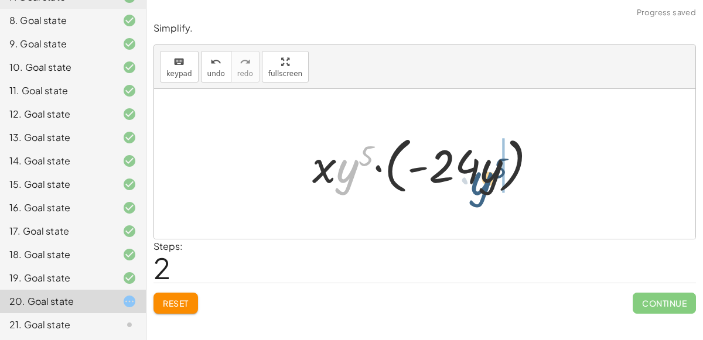
drag, startPoint x: 345, startPoint y: 172, endPoint x: 483, endPoint y: 183, distance: 138.0
click at [483, 183] on div at bounding box center [429, 164] width 246 height 67
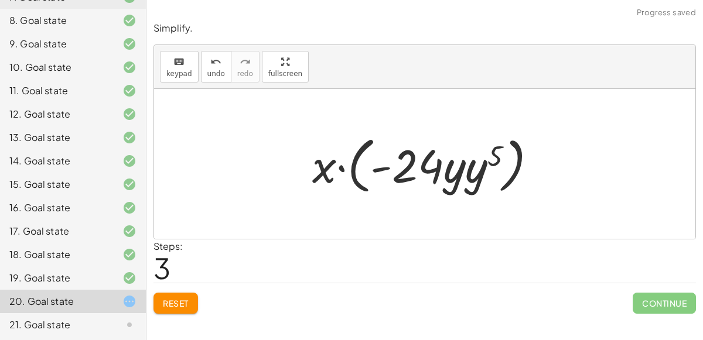
click at [472, 169] on div at bounding box center [429, 164] width 246 height 67
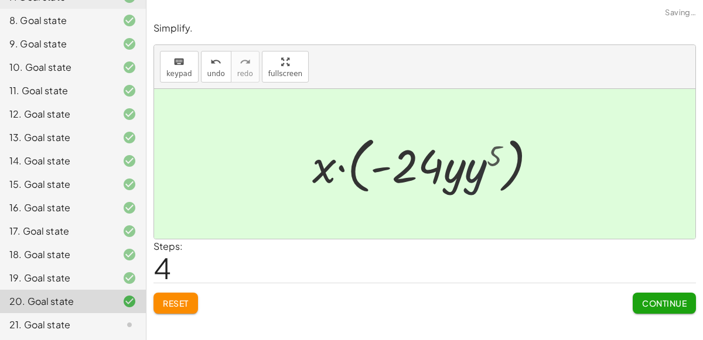
click at [472, 169] on div at bounding box center [429, 164] width 224 height 67
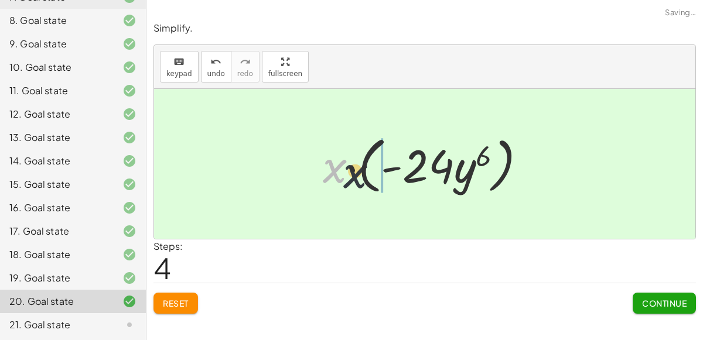
drag, startPoint x: 343, startPoint y: 166, endPoint x: 376, endPoint y: 173, distance: 33.5
click at [376, 173] on div at bounding box center [429, 164] width 224 height 67
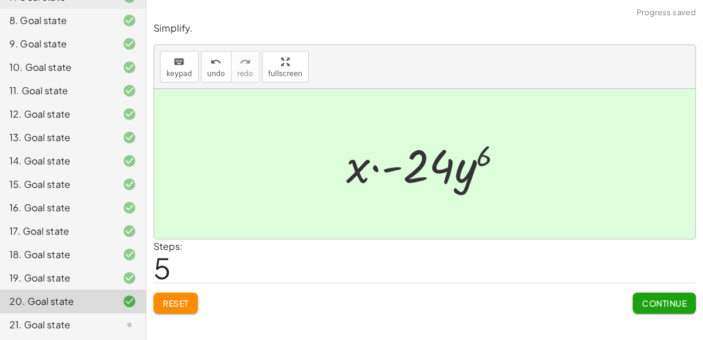
click at [679, 304] on span "Continue" at bounding box center [664, 303] width 44 height 11
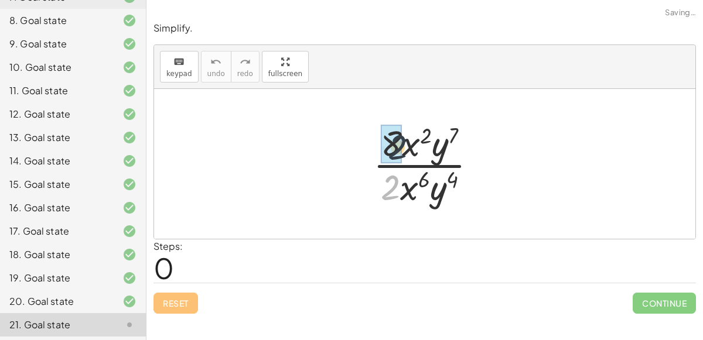
drag, startPoint x: 388, startPoint y: 183, endPoint x: 392, endPoint y: 132, distance: 51.7
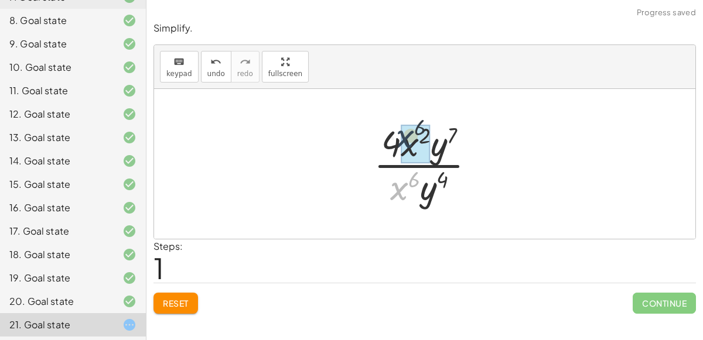
drag, startPoint x: 403, startPoint y: 187, endPoint x: 409, endPoint y: 133, distance: 54.3
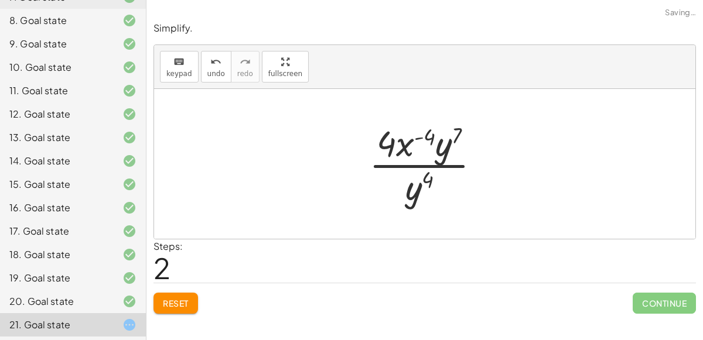
click at [420, 140] on div at bounding box center [429, 164] width 132 height 90
drag, startPoint x: 420, startPoint y: 194, endPoint x: 439, endPoint y: 156, distance: 42.4
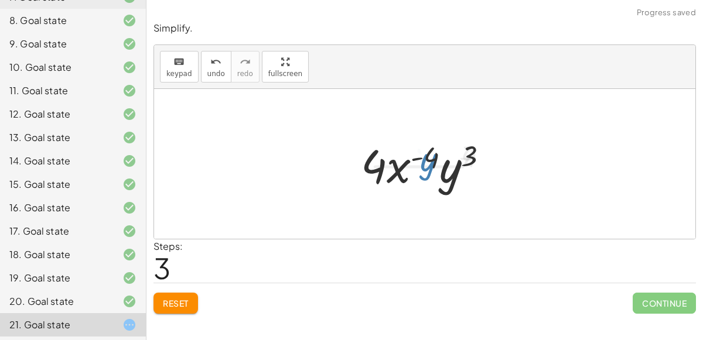
click at [455, 150] on div at bounding box center [429, 164] width 149 height 60
click at [418, 158] on div at bounding box center [429, 164] width 149 height 60
click at [446, 170] on div at bounding box center [429, 164] width 149 height 60
drag, startPoint x: 403, startPoint y: 155, endPoint x: 414, endPoint y: 194, distance: 40.6
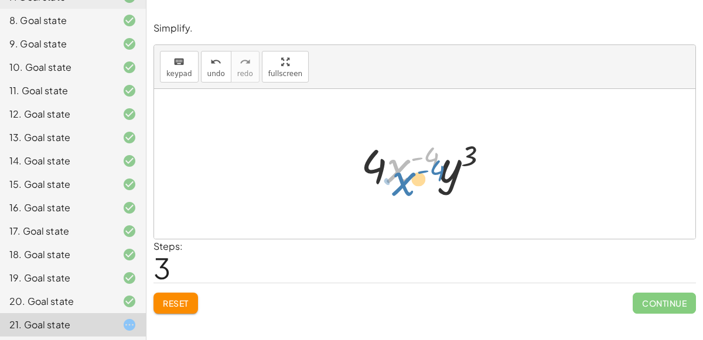
click at [414, 194] on div "· 8 · x 2 · y 7 · 2 · x 6 · y 4 · 4 · x 2 · y 7 · x 6 · y 4 · 4 · x ( + 2 − 6 )…" at bounding box center [424, 164] width 163 height 66
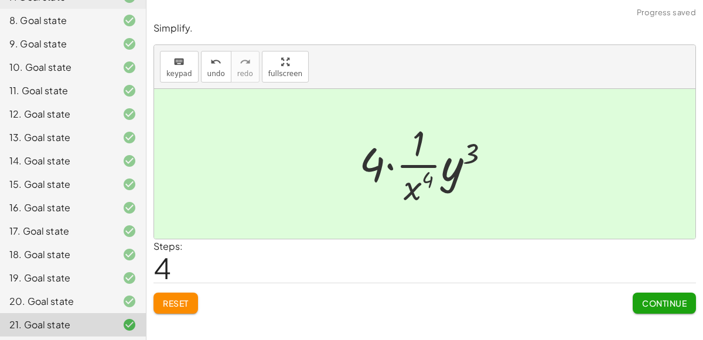
click at [637, 297] on button "Continue" at bounding box center [663, 303] width 63 height 21
